Goal: Check status: Check status

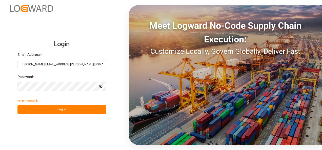
click at [68, 111] on button "Log In" at bounding box center [61, 109] width 89 height 9
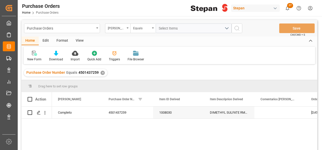
click at [102, 74] on div "✕" at bounding box center [103, 73] width 4 height 4
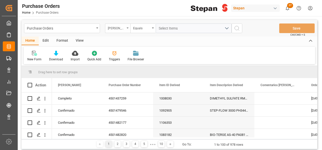
click at [128, 26] on div "Hito Stepan" at bounding box center [117, 29] width 25 height 10
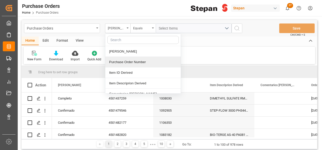
click at [125, 62] on div "Purchase Order Number" at bounding box center [142, 62] width 75 height 11
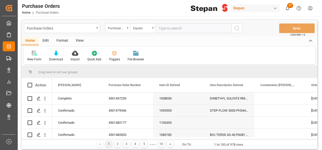
click at [161, 28] on input "text" at bounding box center [194, 29] width 76 height 10
type input "4501468588"
click at [241, 28] on button "search button" at bounding box center [237, 29] width 11 height 10
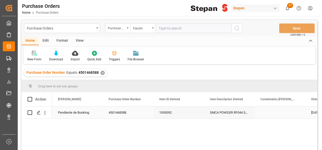
click at [78, 111] on div "Pendiente de Booking" at bounding box center [77, 113] width 38 height 12
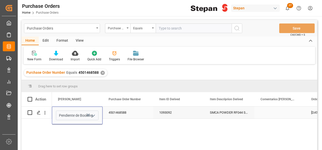
click at [92, 116] on icon "open menu" at bounding box center [93, 116] width 6 height 6
click at [73, 126] on div "Booking Confirmado" at bounding box center [82, 123] width 52 height 18
type input "Booking Confirmado"
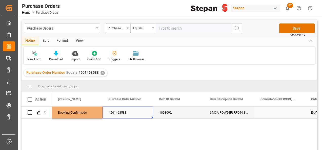
click at [126, 119] on div "4501468588" at bounding box center [128, 113] width 51 height 12
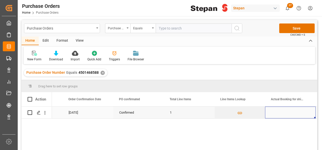
scroll to position [0, 445]
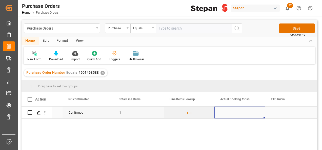
click at [224, 110] on div "Press SPACE to select this row." at bounding box center [239, 113] width 51 height 12
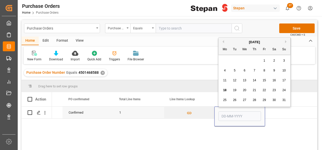
click at [262, 79] on div "15" at bounding box center [264, 81] width 6 height 6
type input "[DATE]"
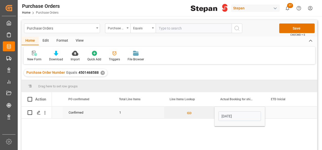
click at [274, 112] on div "Press SPACE to select this row." at bounding box center [290, 113] width 51 height 12
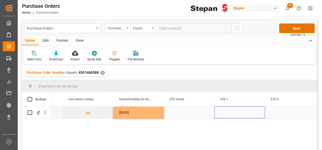
scroll to position [0, 546]
click at [195, 115] on div "Press SPACE to select this row." at bounding box center [189, 113] width 51 height 12
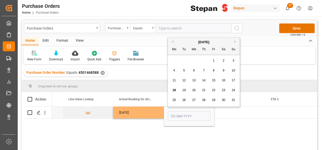
click at [194, 99] on span "27" at bounding box center [193, 100] width 3 height 4
type input "27-08-2025"
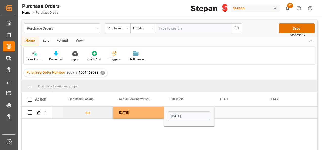
click at [232, 113] on div "Press SPACE to select this row." at bounding box center [239, 113] width 51 height 12
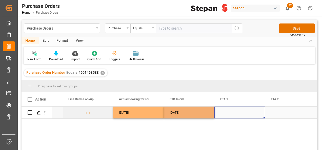
click at [232, 113] on div "Press SPACE to select this row." at bounding box center [239, 113] width 51 height 12
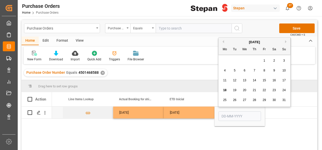
click at [286, 43] on button "Next Month" at bounding box center [286, 41] width 3 height 3
click at [225, 82] on span "15" at bounding box center [224, 81] width 3 height 4
type input "15-09-2025"
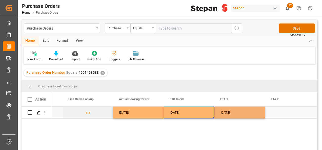
click at [202, 113] on div "27-08-2025" at bounding box center [189, 113] width 51 height 12
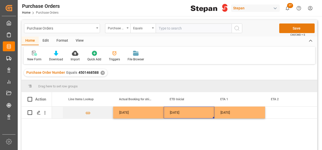
click at [290, 30] on button "Save" at bounding box center [296, 29] width 35 height 10
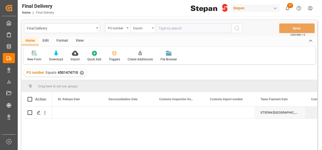
scroll to position [0, 304]
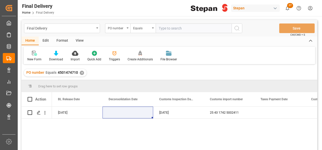
click at [168, 28] on input "text" at bounding box center [194, 29] width 76 height 10
paste input "4501460774"
type input "4501460774"
click at [235, 28] on icon "search button" at bounding box center [237, 28] width 6 height 6
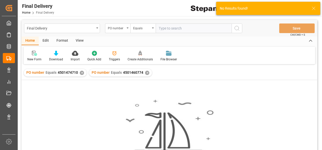
click at [81, 73] on div "✕" at bounding box center [82, 73] width 4 height 4
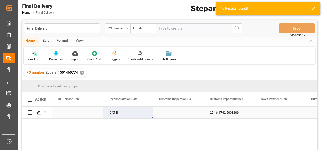
click at [70, 113] on div "Press SPACE to select this row." at bounding box center [77, 113] width 51 height 12
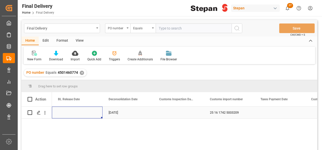
click at [70, 113] on div "Press SPACE to select this row." at bounding box center [77, 113] width 51 height 12
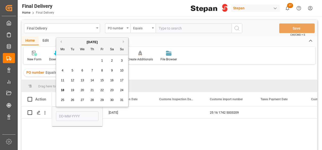
click at [102, 80] on span "15" at bounding box center [101, 81] width 3 height 4
type input "[DATE]"
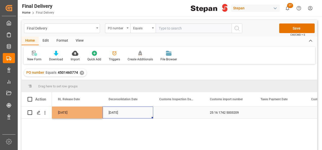
click at [139, 113] on div "[DATE]" at bounding box center [128, 113] width 51 height 12
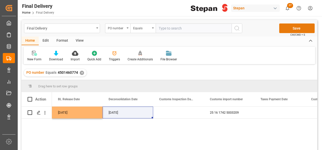
click at [294, 29] on button "Save" at bounding box center [296, 29] width 35 height 10
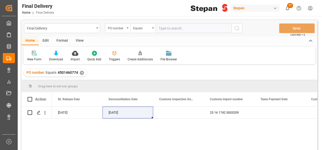
click at [81, 72] on div "✕" at bounding box center [82, 73] width 4 height 4
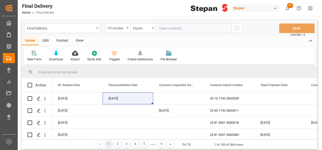
click at [166, 28] on input "text" at bounding box center [194, 29] width 76 height 10
paste input "4501462495"
type input "4501462495"
click at [238, 28] on circle "search button" at bounding box center [237, 28] width 4 height 4
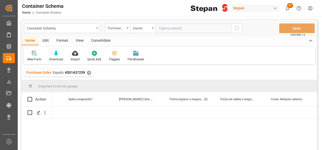
scroll to position [0, 2774]
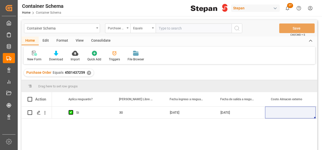
click at [87, 73] on div "✕" at bounding box center [89, 73] width 4 height 4
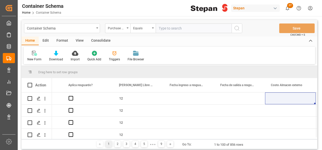
scroll to position [0, 2774]
click at [160, 26] on input "text" at bounding box center [194, 29] width 76 height 10
paste input "4501468584"
type input "4501468584"
click at [235, 27] on icon "search button" at bounding box center [237, 28] width 6 height 6
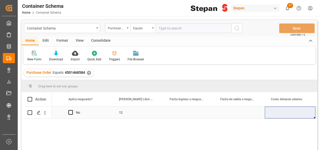
click at [140, 113] on div "12" at bounding box center [138, 113] width 51 height 12
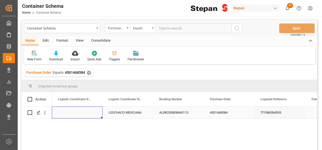
click at [66, 111] on div "Press SPACE to select this row." at bounding box center [77, 113] width 51 height 12
click at [66, 111] on input "Press SPACE to select this row." at bounding box center [77, 116] width 43 height 10
type input "250906900121"
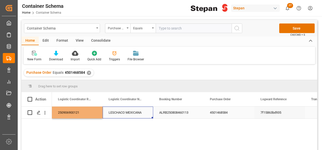
click at [124, 115] on div "LESCHACO MEXICANA" at bounding box center [128, 113] width 51 height 12
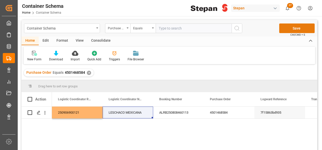
click at [291, 28] on button "Save" at bounding box center [296, 29] width 35 height 10
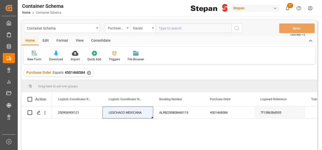
click at [88, 72] on div "✕" at bounding box center [89, 73] width 4 height 4
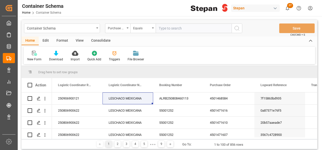
click at [173, 27] on input "text" at bounding box center [194, 29] width 76 height 10
paste input "4501468583"
type input "4501468583"
click at [236, 27] on icon "search button" at bounding box center [237, 28] width 6 height 6
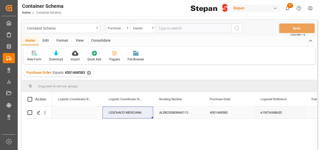
click at [69, 114] on div "Press SPACE to select this row." at bounding box center [77, 113] width 51 height 12
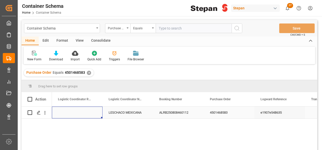
click at [75, 112] on div "Press SPACE to select this row." at bounding box center [77, 113] width 51 height 12
click at [75, 112] on input "Press SPACE to select this row." at bounding box center [77, 116] width 43 height 10
paste input "250906900119"
type input "250906900119"
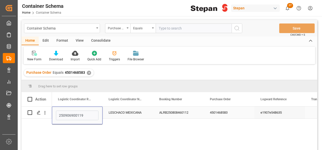
click at [126, 116] on div "LESCHACO MEXICANA" at bounding box center [128, 113] width 51 height 12
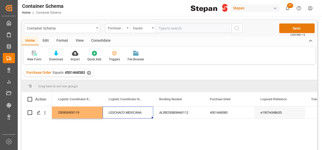
click at [298, 26] on button "Save" at bounding box center [296, 29] width 35 height 10
